Goal: Transaction & Acquisition: Purchase product/service

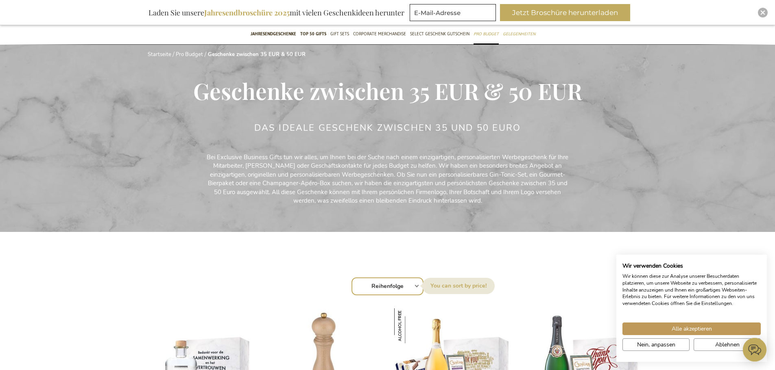
scroll to position [122, 0]
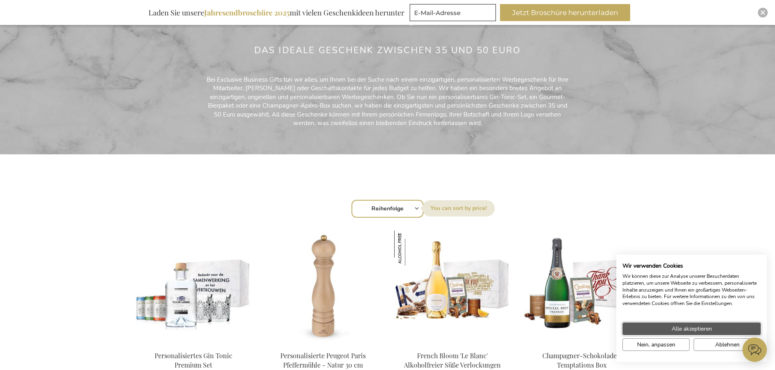
click at [696, 331] on span "Alle akzeptieren" at bounding box center [691, 329] width 40 height 9
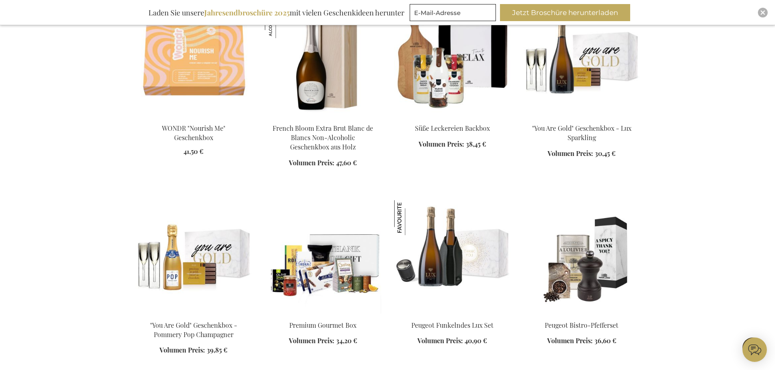
scroll to position [813, 0]
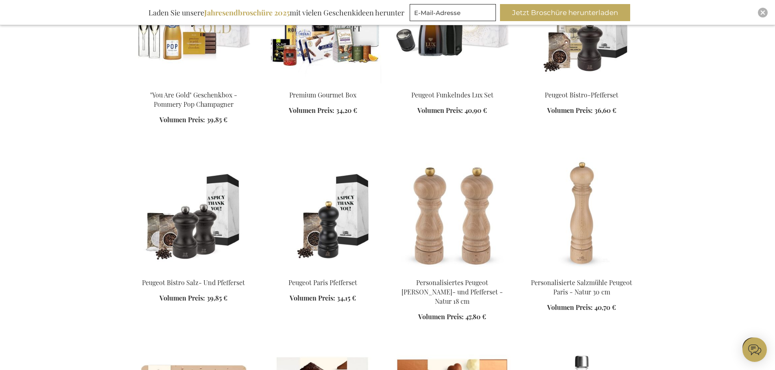
scroll to position [976, 0]
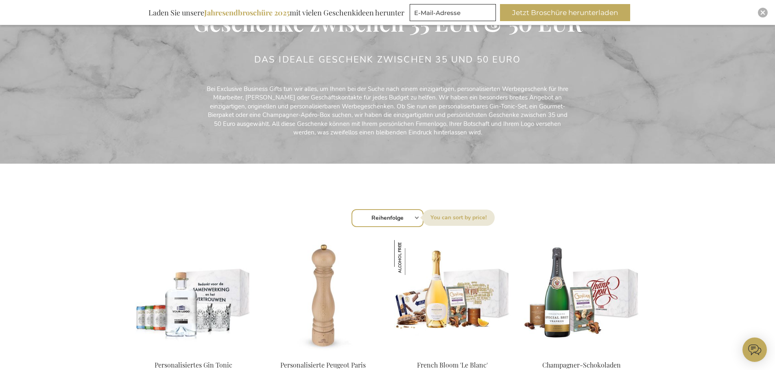
scroll to position [122, 0]
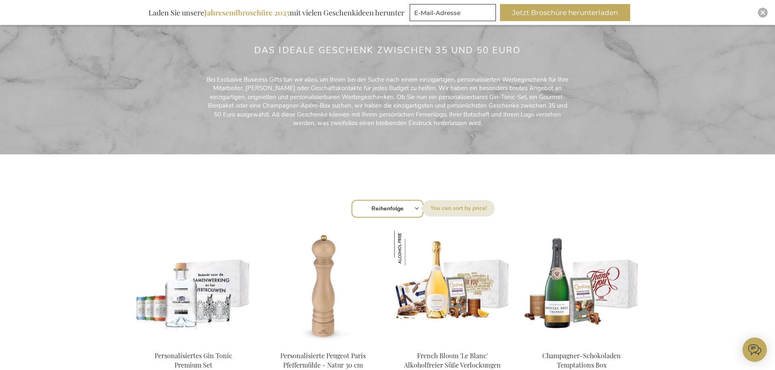
click at [415, 209] on select "Reihenfolge Best Sellers Am meisten angesehen Neu Biggest Saving Price: low to …" at bounding box center [387, 209] width 72 height 18
select select "price_asc"
click at [351, 200] on select "Reihenfolge Best Sellers Am meisten angesehen Neu Biggest Saving Price: low to …" at bounding box center [387, 209] width 72 height 18
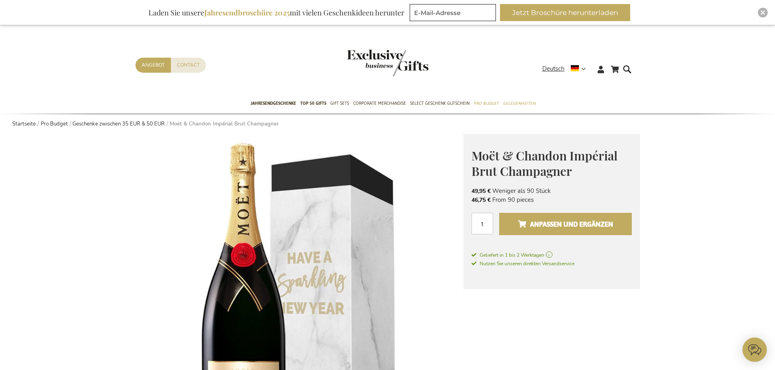
click at [573, 222] on span "Anpassen und ergänzen" at bounding box center [565, 224] width 95 height 13
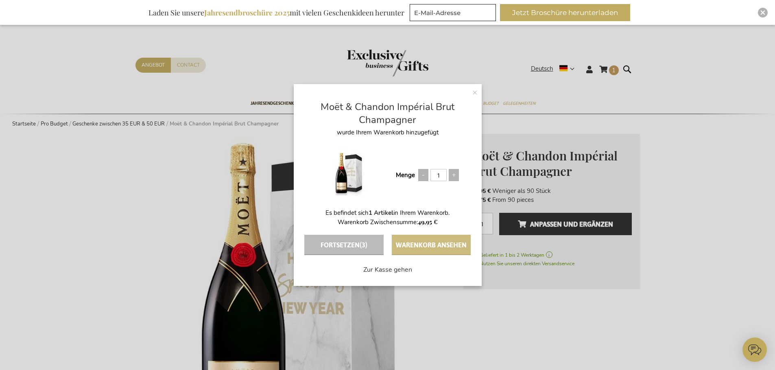
click at [435, 250] on button "Warenkorb ansehen" at bounding box center [431, 245] width 79 height 20
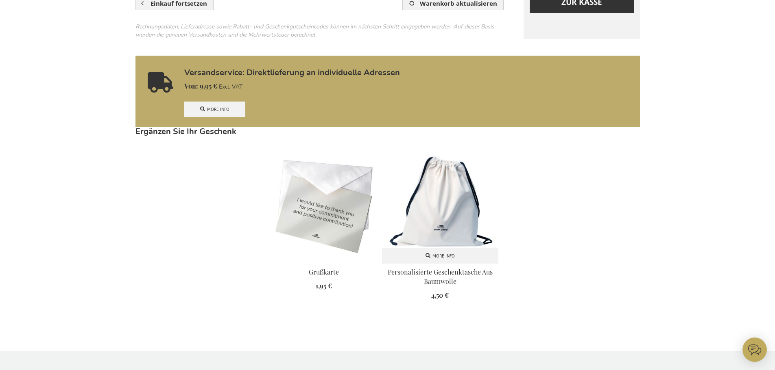
scroll to position [285, 0]
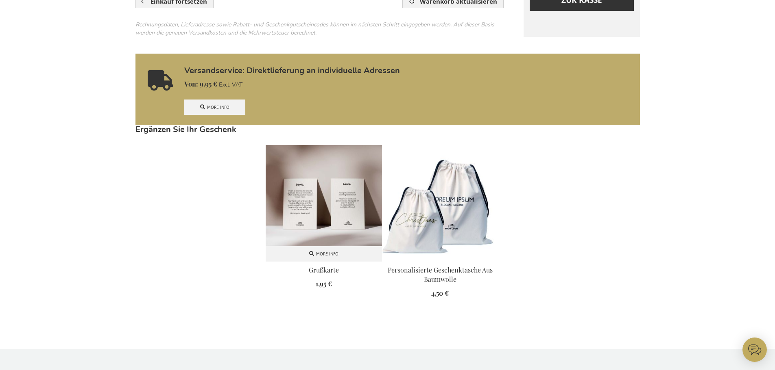
click at [308, 212] on img at bounding box center [324, 203] width 116 height 116
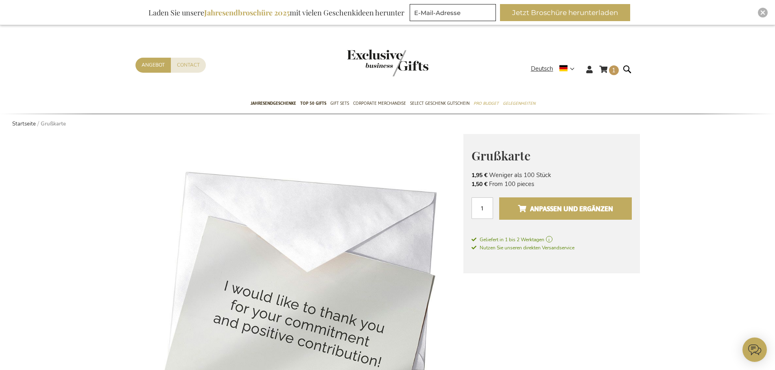
click at [561, 209] on span "Anpassen und ergänzen" at bounding box center [565, 208] width 95 height 13
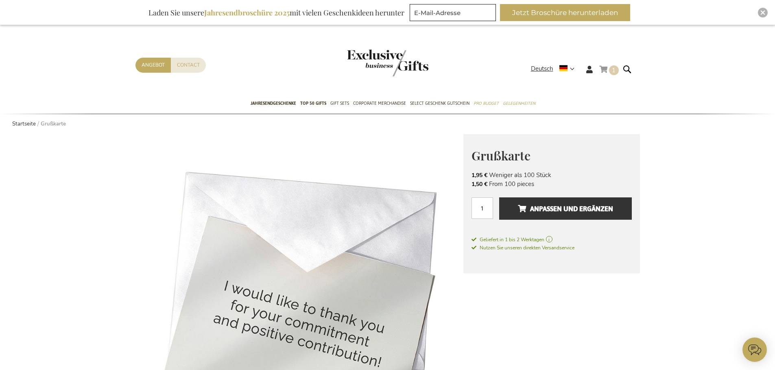
click at [613, 71] on span "1" at bounding box center [614, 70] width 4 height 8
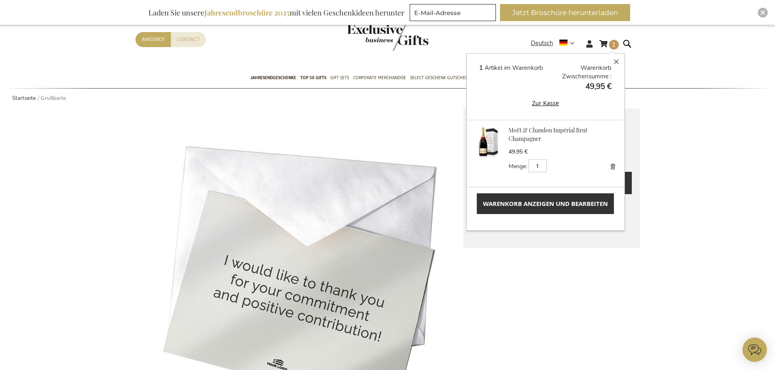
scroll to position [41, 0]
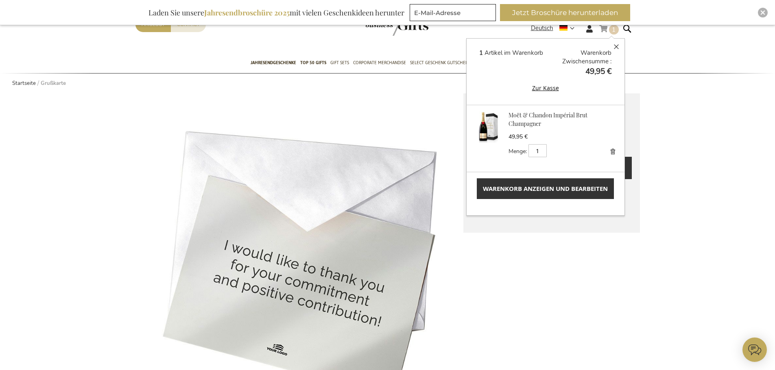
click at [538, 85] on button "Zur Kasse" at bounding box center [545, 87] width 132 height 9
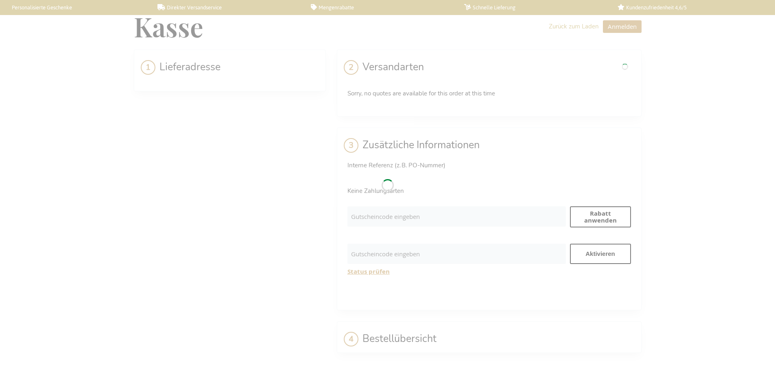
select select "BE"
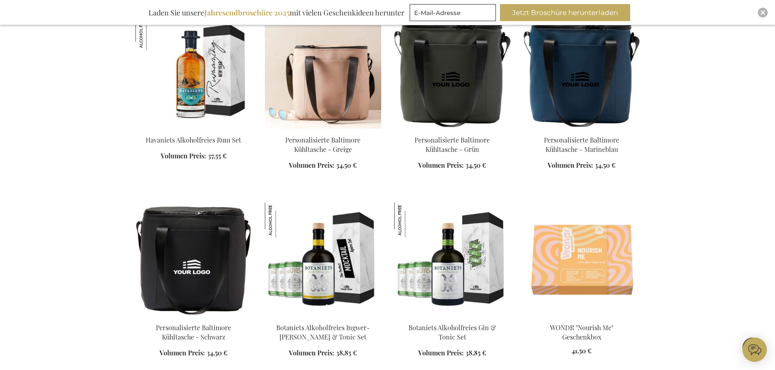
scroll to position [529, 0]
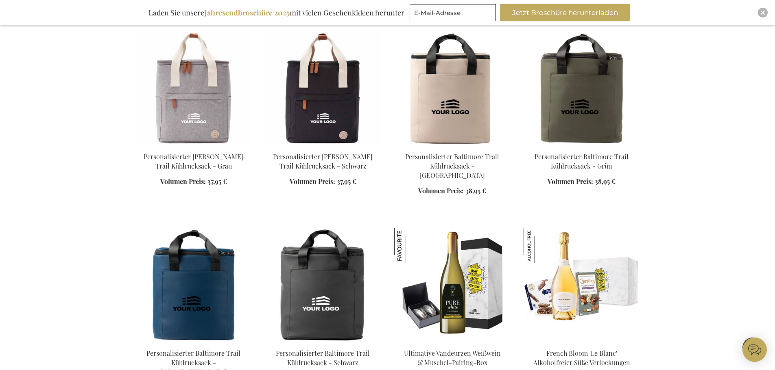
scroll to position [1464, 0]
